Goal: Task Accomplishment & Management: Use online tool/utility

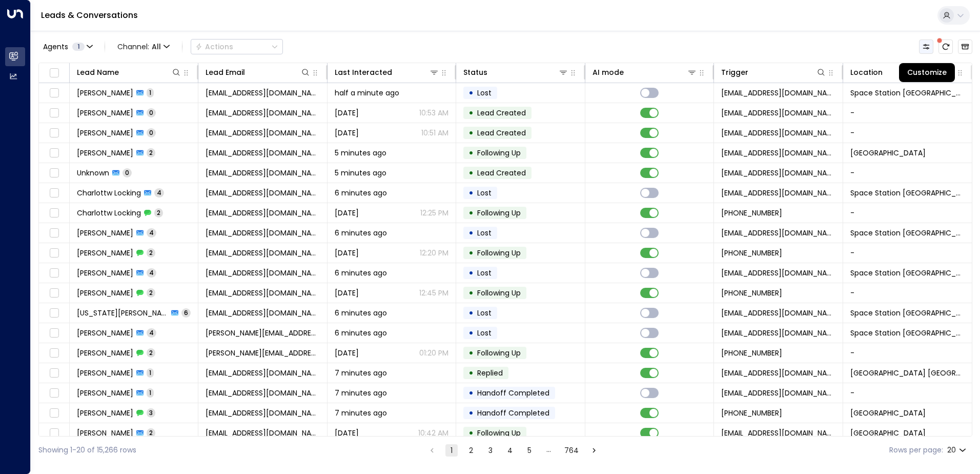
click at [922, 47] on icon "Customize" at bounding box center [926, 47] width 8 height 8
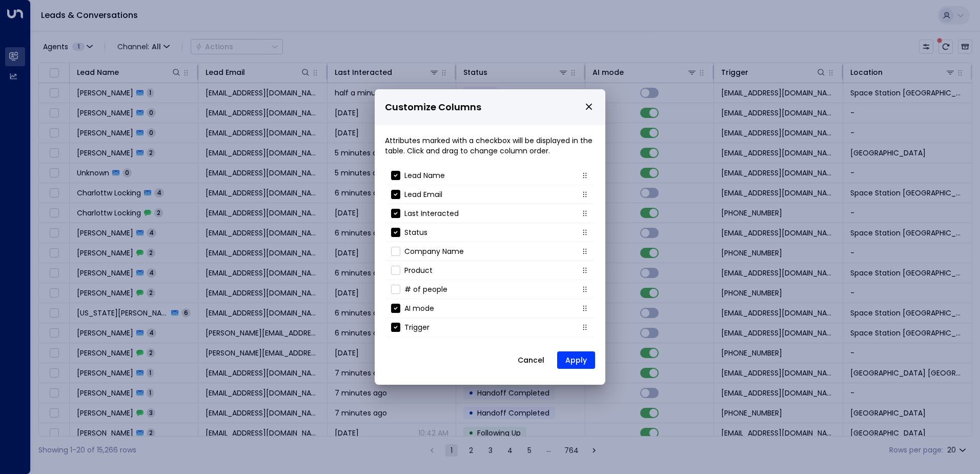
click at [767, 50] on div "Customize Columns Attributes marked with a checkbox will be displayed in the ta…" at bounding box center [490, 237] width 980 height 474
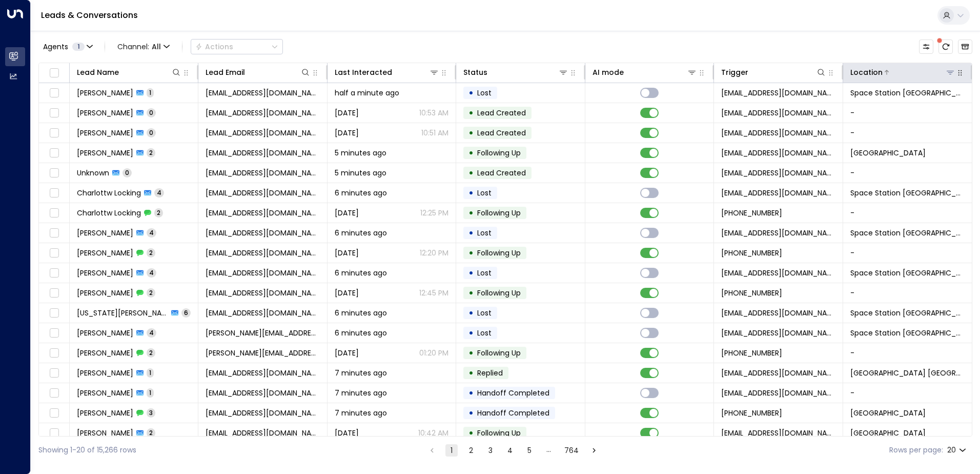
click at [946, 71] on button at bounding box center [951, 72] width 10 height 10
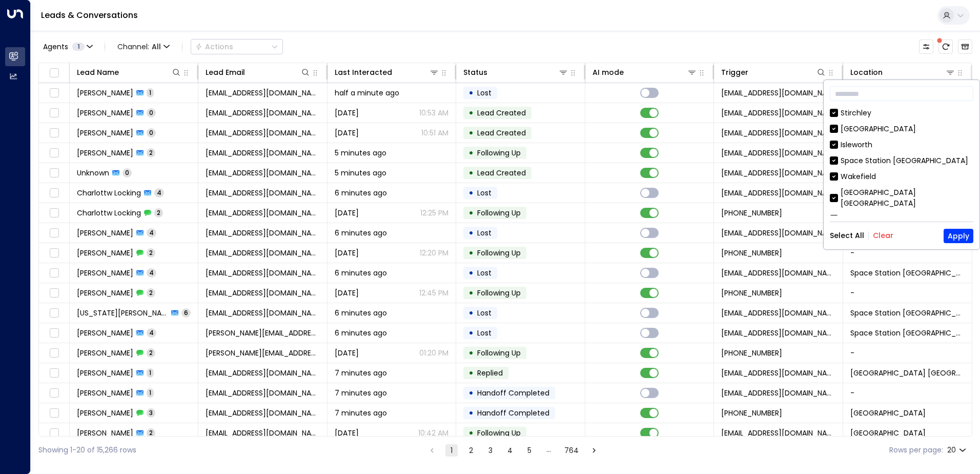
click at [882, 234] on button "Clear" at bounding box center [883, 235] width 21 height 8
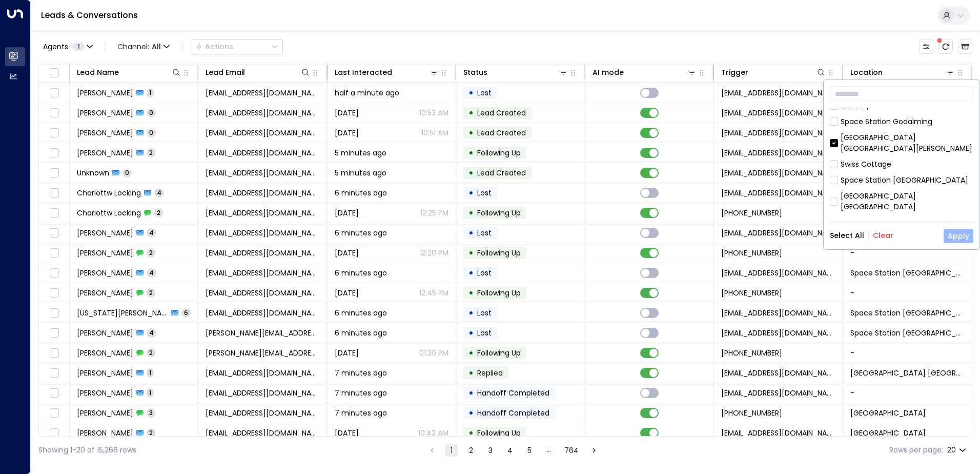
click at [968, 238] on button "Apply" at bounding box center [959, 236] width 30 height 14
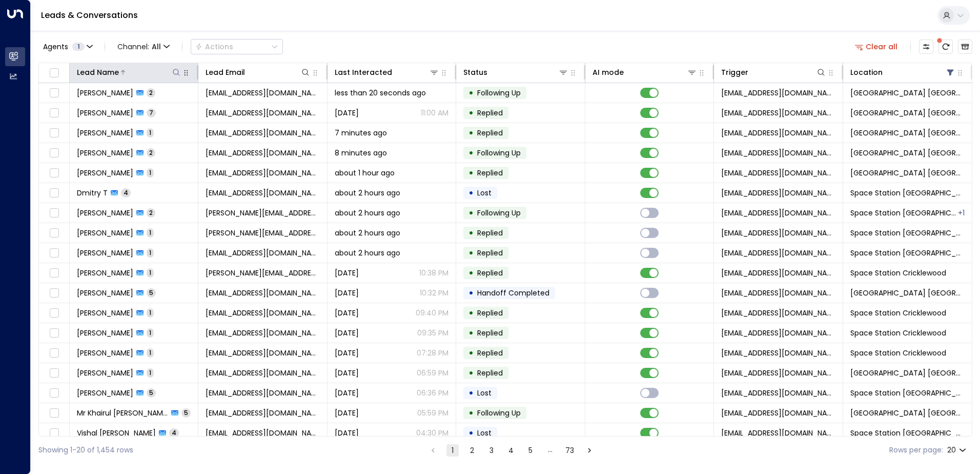
click at [174, 68] on button at bounding box center [176, 72] width 10 height 10
type input "******"
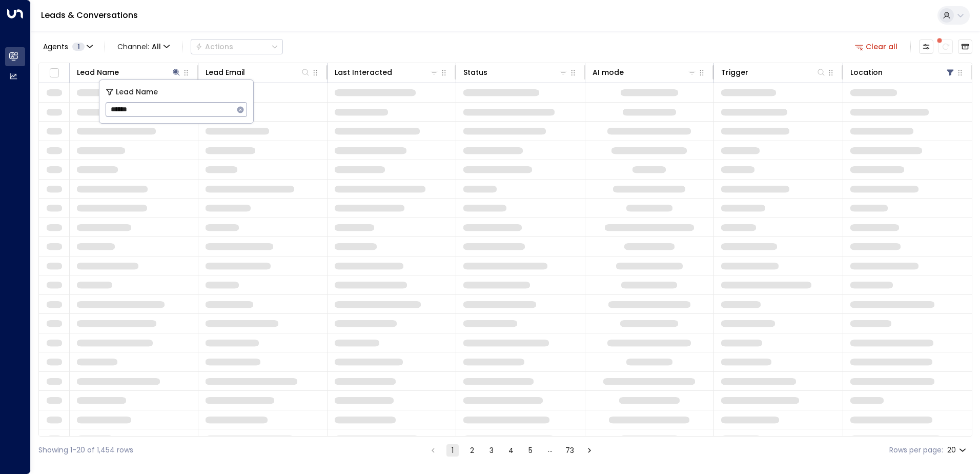
click at [340, 39] on div "Agents 1 Channel: All Actions Clear all" at bounding box center [505, 47] width 934 height 22
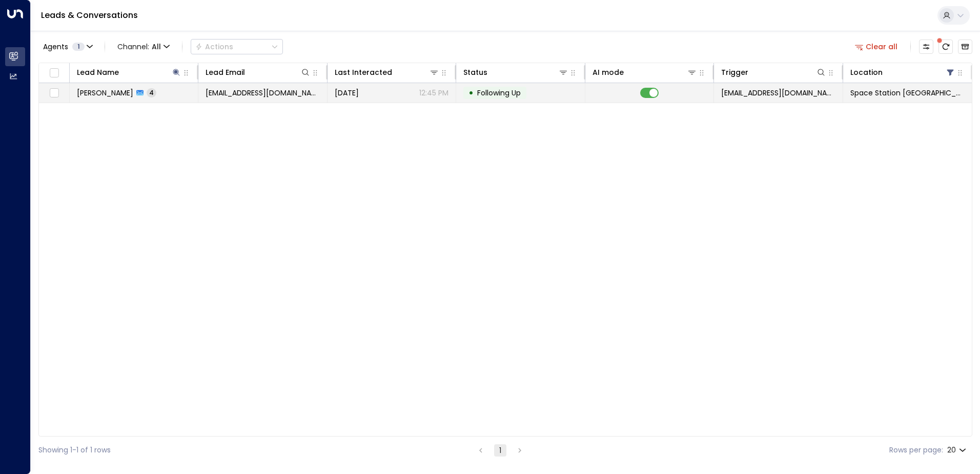
click at [322, 97] on td "[EMAIL_ADDRESS][DOMAIN_NAME]" at bounding box center [262, 92] width 129 height 19
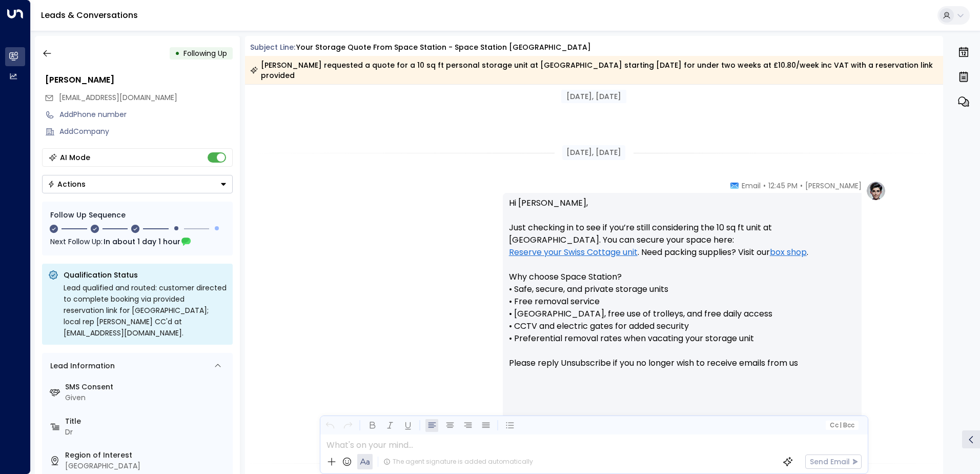
scroll to position [710, 0]
click at [47, 53] on icon "button" at bounding box center [47, 53] width 8 height 7
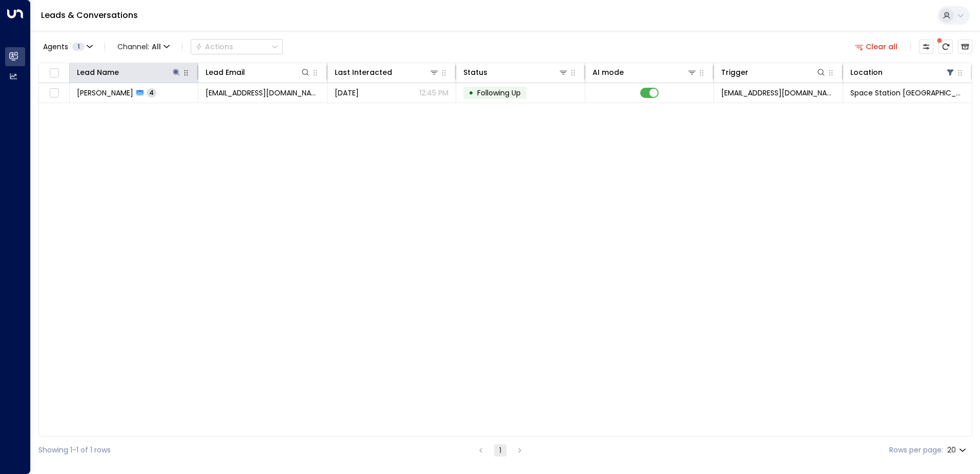
click at [181, 71] on button "button" at bounding box center [186, 73] width 10 height 10
click at [177, 70] on icon at bounding box center [176, 72] width 8 height 8
click at [238, 110] on icon "button" at bounding box center [240, 109] width 7 height 7
click at [202, 110] on input "text" at bounding box center [177, 109] width 142 height 19
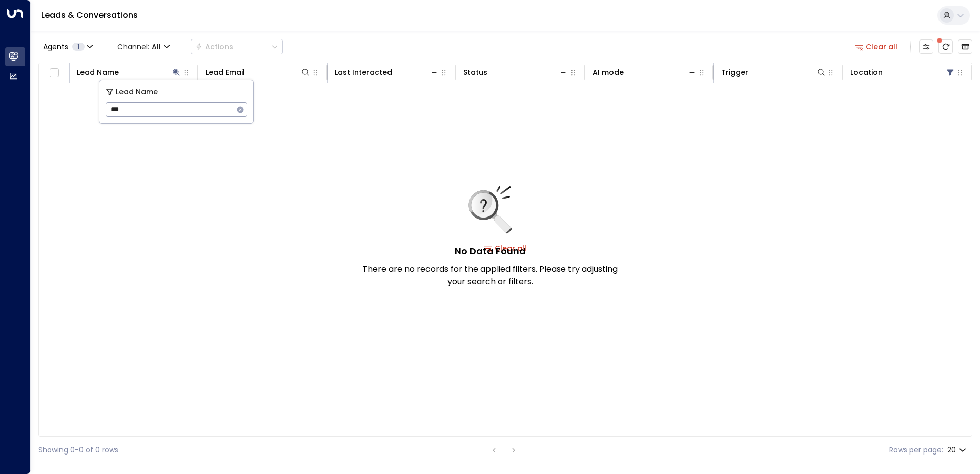
type input "***"
